Goal: Complete application form: Complete application form

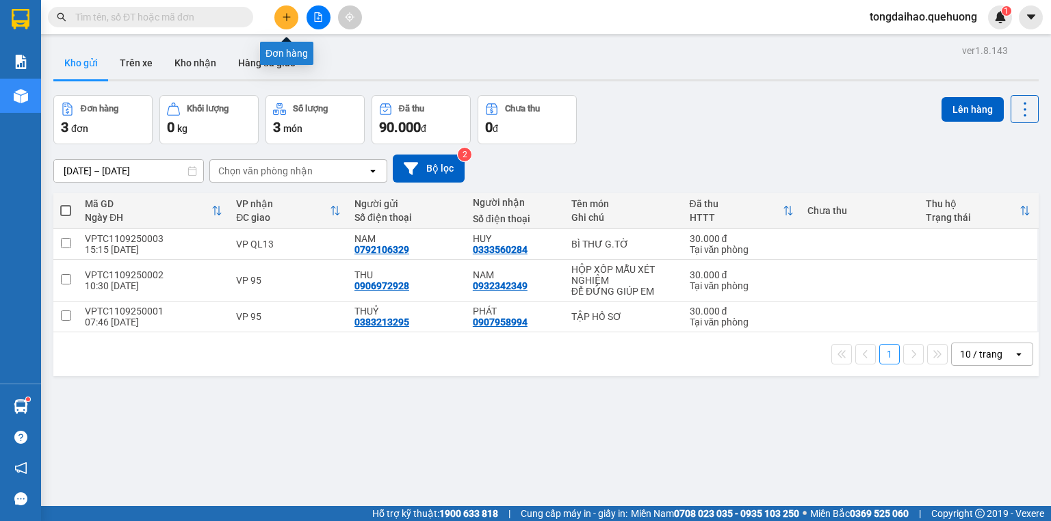
click at [279, 18] on button at bounding box center [286, 17] width 24 height 24
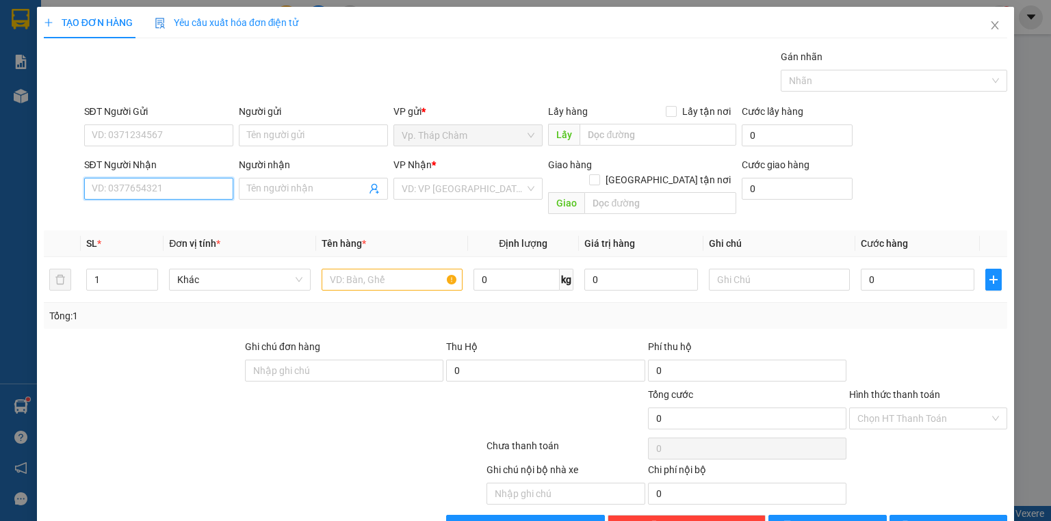
click at [176, 184] on input "SĐT Người Nhận" at bounding box center [158, 189] width 149 height 22
type input "0799094234"
click at [190, 211] on div "0799094234 - [PERSON_NAME]" at bounding box center [159, 215] width 135 height 15
type input "[PERSON_NAME] PHÁT"
type input "30.000"
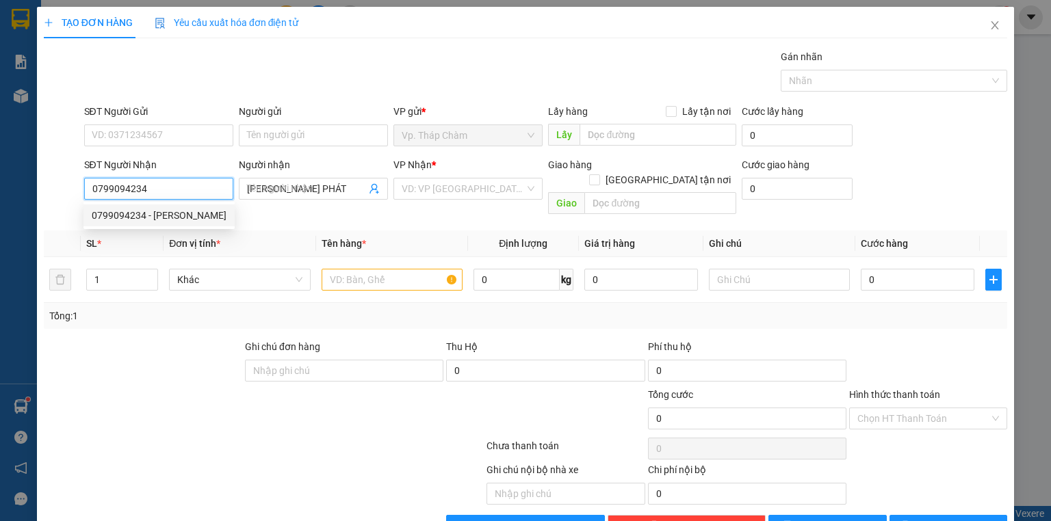
type input "30.000"
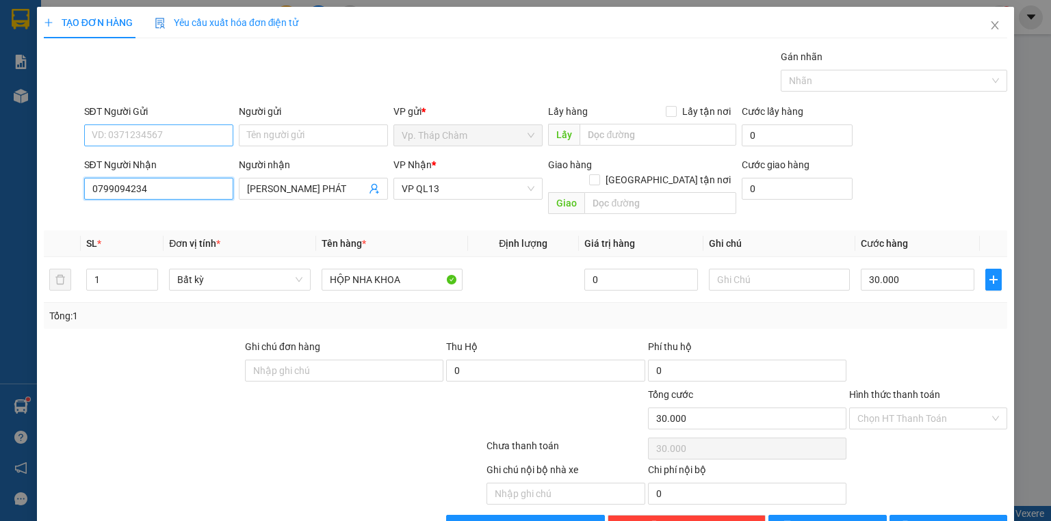
type input "0799094234"
click at [164, 131] on input "SĐT Người Gửi" at bounding box center [158, 136] width 149 height 22
type input "0964245697"
click at [161, 159] on div "0964245697 - SAI GÒN HT" at bounding box center [157, 162] width 131 height 15
type input "SAI GÒN HT"
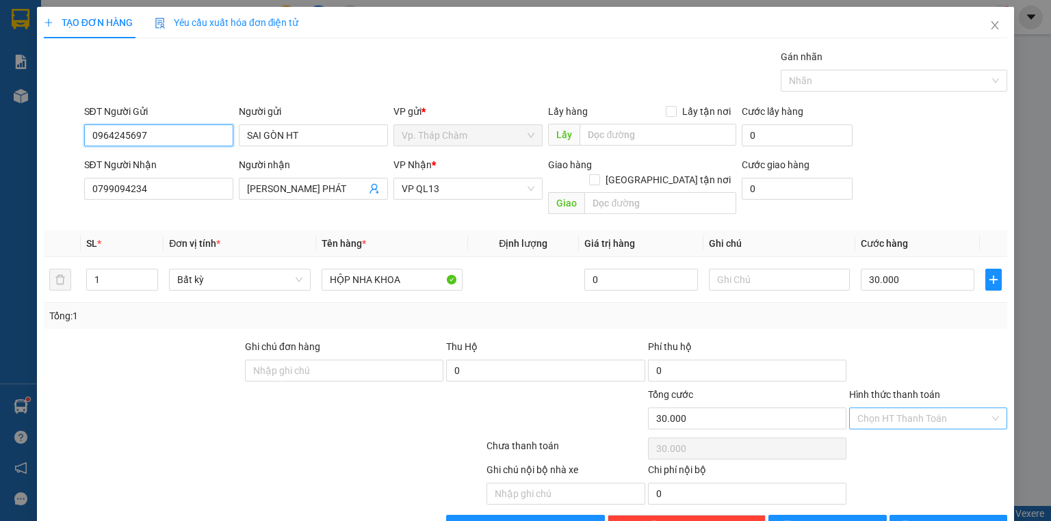
type input "0964245697"
click at [958, 409] on input "Hình thức thanh toán" at bounding box center [923, 419] width 132 height 21
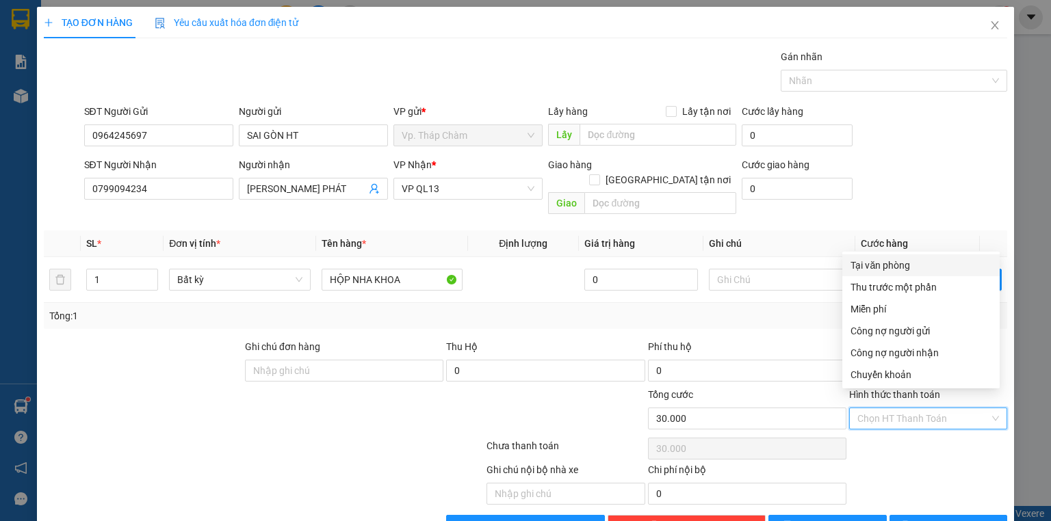
click at [929, 267] on div "Tại văn phòng" at bounding box center [921, 265] width 141 height 15
type input "0"
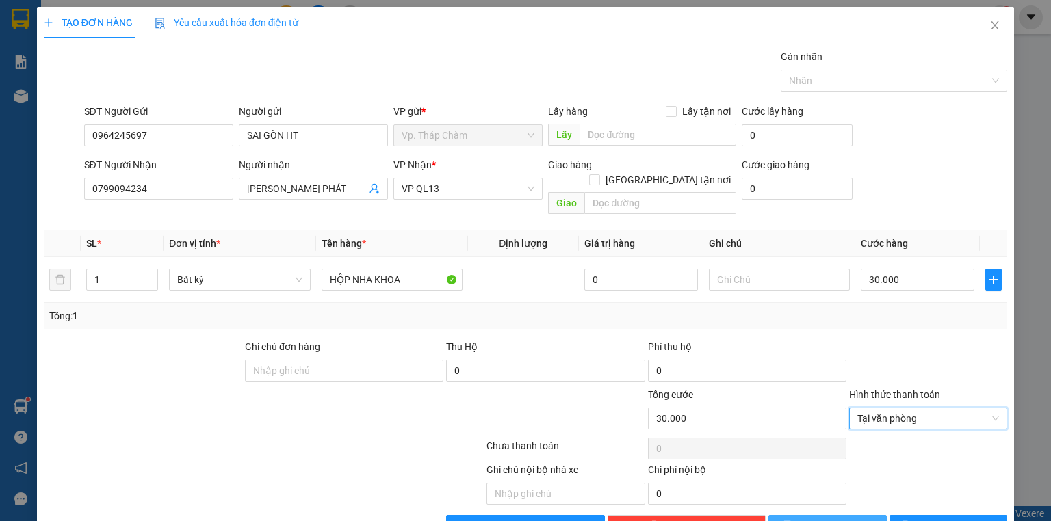
click at [827, 519] on span "[PERSON_NAME]" at bounding box center [835, 526] width 73 height 15
type input "0"
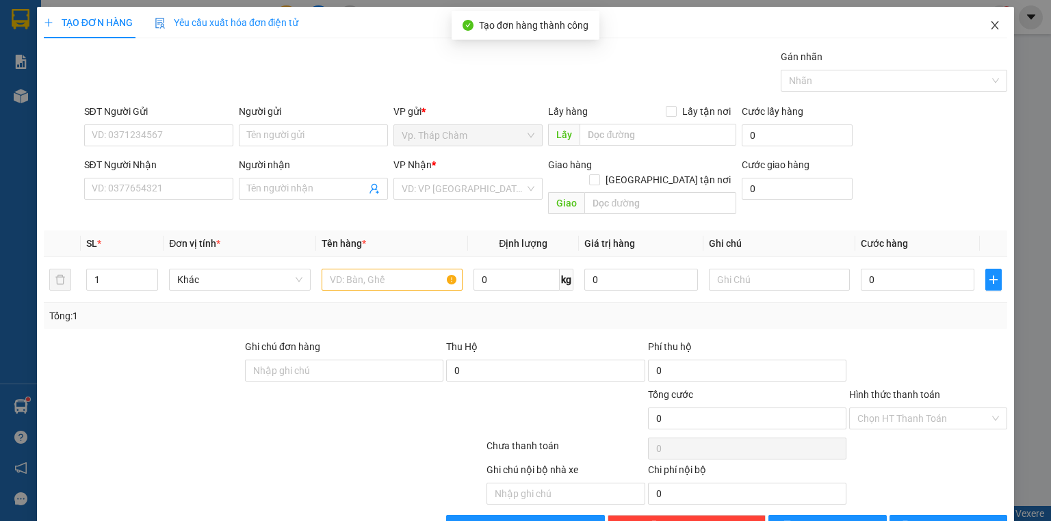
click at [993, 20] on span "Close" at bounding box center [995, 26] width 38 height 38
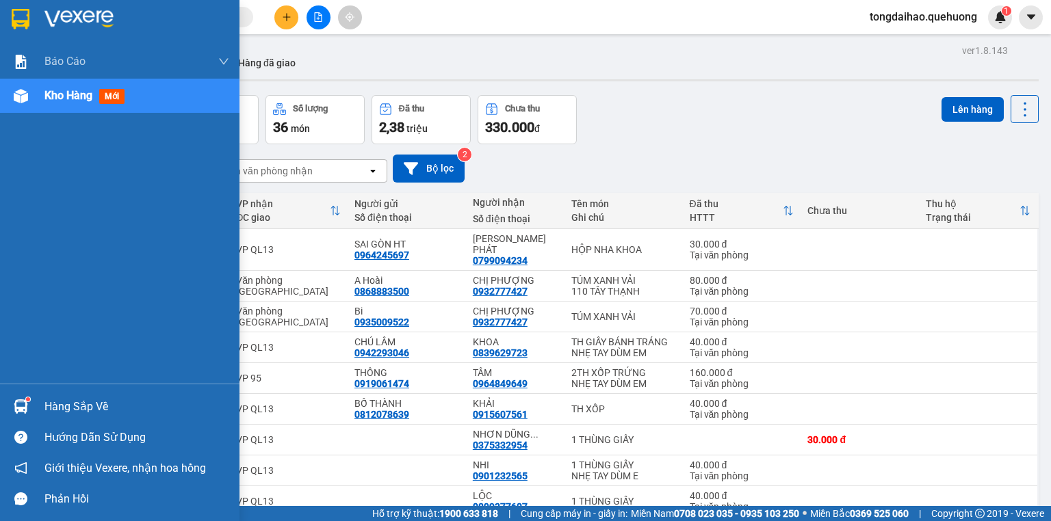
click at [90, 98] on span "Kho hàng" at bounding box center [68, 95] width 48 height 13
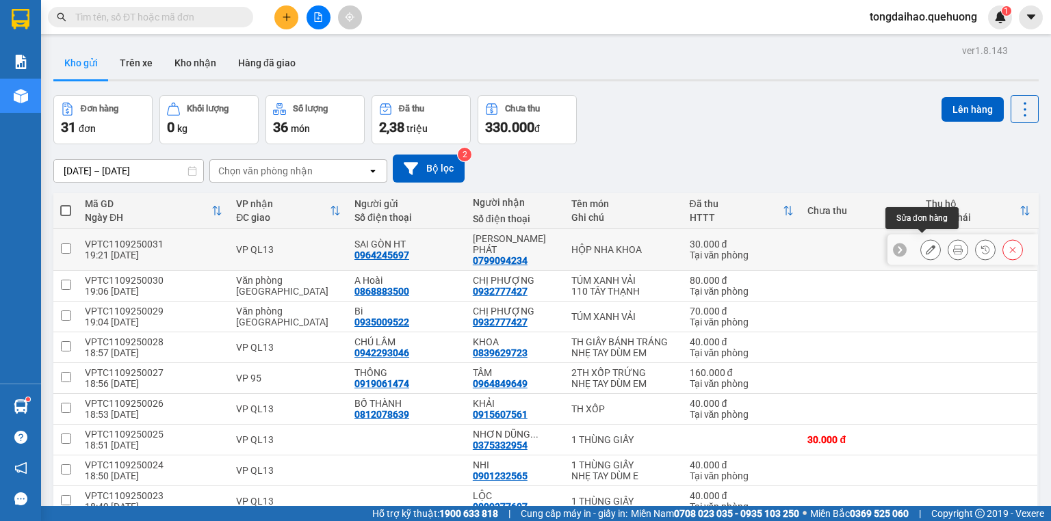
click at [931, 246] on button at bounding box center [930, 250] width 19 height 24
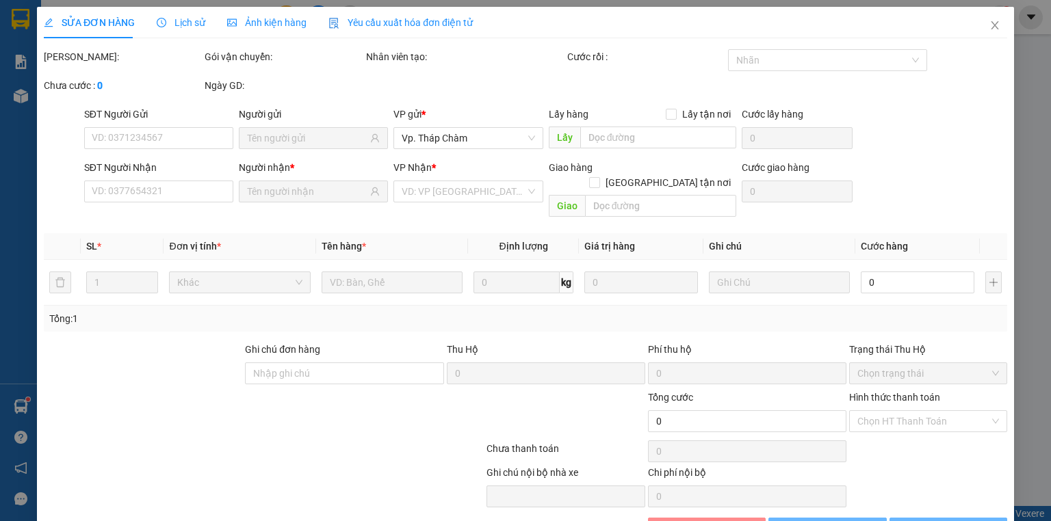
type input "0964245697"
type input "0799094234"
type input "30.000"
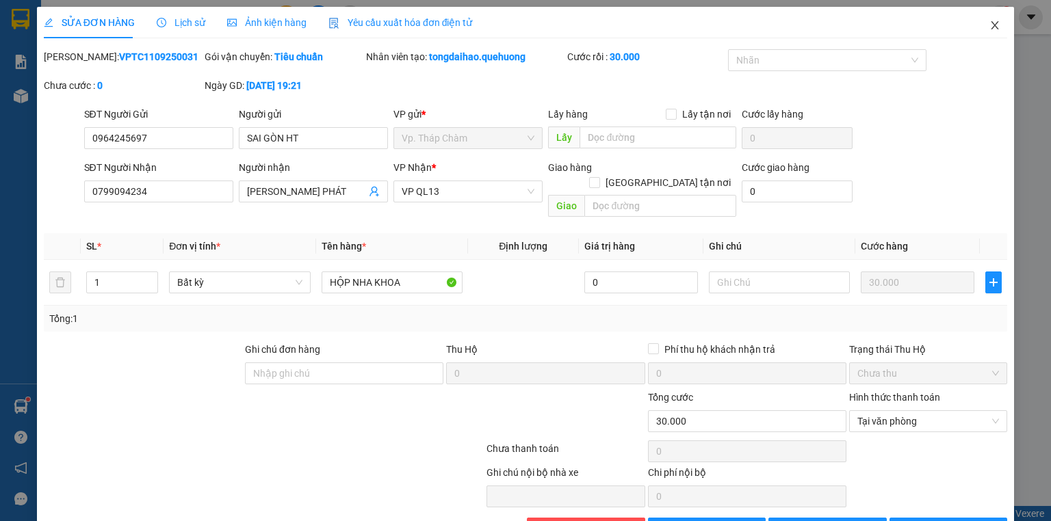
click at [989, 26] on icon "close" at bounding box center [994, 25] width 11 height 11
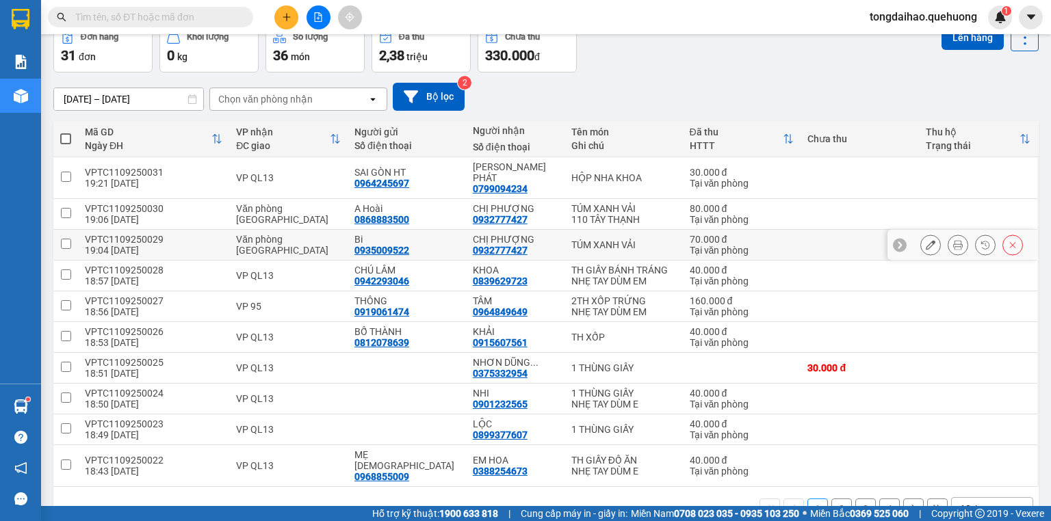
scroll to position [84, 0]
